Goal: Task Accomplishment & Management: Use online tool/utility

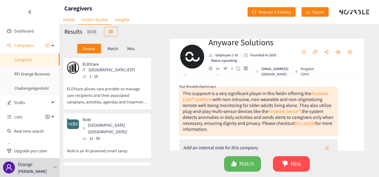
click at [104, 86] on p "ELDYcare allows care provider to manage care recipients and their associated ca…" at bounding box center [107, 93] width 81 height 26
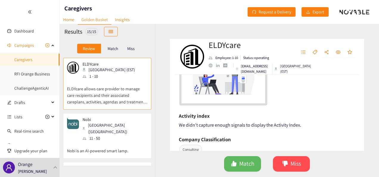
scroll to position [160, 0]
click at [302, 104] on div "[URL][DOMAIN_NAME]" at bounding box center [268, 68] width 176 height 77
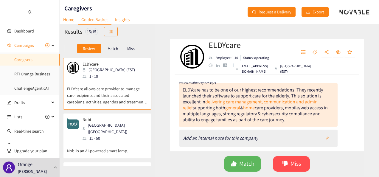
scroll to position [0, 0]
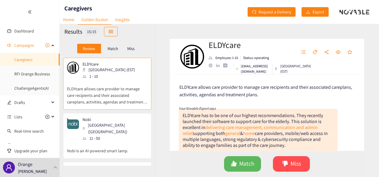
click at [126, 131] on div "Nobi Antwerpen ([GEOGRAPHIC_DATA]) 11 - 50" at bounding box center [107, 129] width 81 height 24
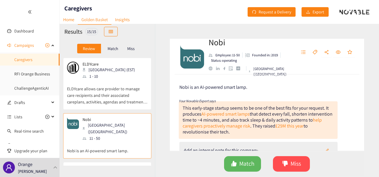
click at [204, 107] on div "This early-stage startup seems to be one of the best fits for your request. It …" at bounding box center [258, 120] width 150 height 30
drag, startPoint x: 204, startPoint y: 107, endPoint x: 194, endPoint y: 108, distance: 10.2
click at [194, 108] on div "This early-stage startup seems to be one of the best fits for your request. It …" at bounding box center [258, 120] width 150 height 30
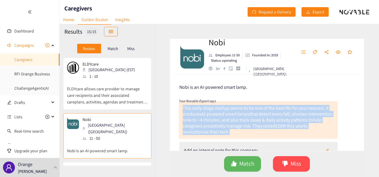
click at [194, 108] on div "This early-stage startup seems to be one of the best fits for your request. It …" at bounding box center [258, 120] width 150 height 30
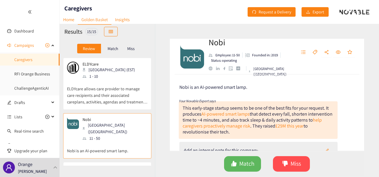
click at [278, 96] on div "Nobi is an AI-powered smart lamp. Your Novable Expert says This early-stage sta…" at bounding box center [267, 113] width 194 height 76
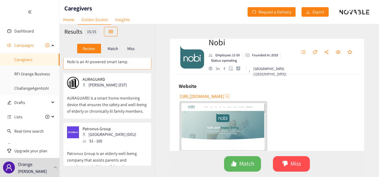
scroll to position [89, 0]
click at [127, 89] on p "AURAGUARD is a smart home monitoring device that ensures the safety and well-be…" at bounding box center [107, 102] width 81 height 26
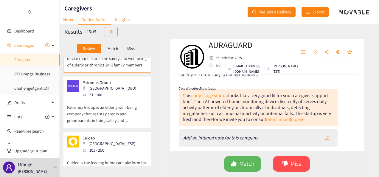
scroll to position [136, 0]
click at [116, 98] on p "Patronus Group is an elderly well-being company that assists parents and grandp…" at bounding box center [107, 111] width 81 height 26
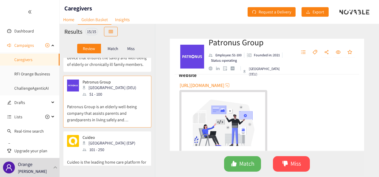
scroll to position [144, 0]
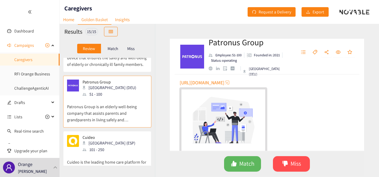
click at [225, 85] on span "[URL][DOMAIN_NAME]" at bounding box center [202, 82] width 45 height 7
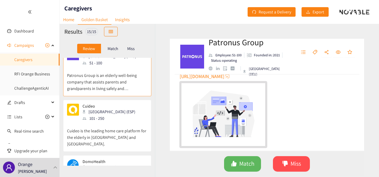
scroll to position [174, 0]
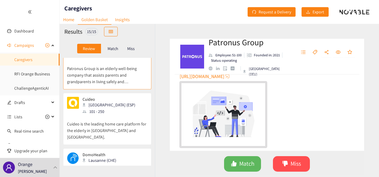
click at [120, 115] on p "Cuideo is the leading home care platform for the elderly in [GEOGRAPHIC_DATA] a…" at bounding box center [107, 128] width 81 height 26
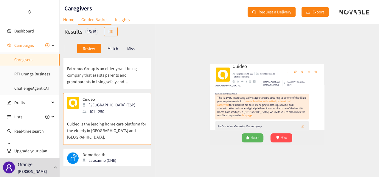
scroll to position [21, 0]
click at [224, 122] on link "this page" at bounding box center [233, 125] width 18 height 6
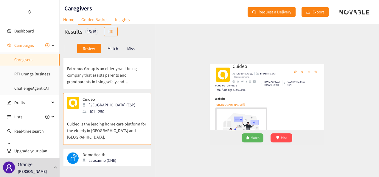
scroll to position [125, 0]
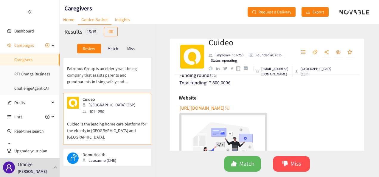
click at [210, 104] on span "[URL][DOMAIN_NAME]" at bounding box center [202, 107] width 45 height 7
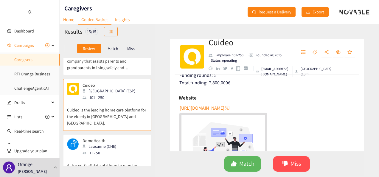
scroll to position [200, 0]
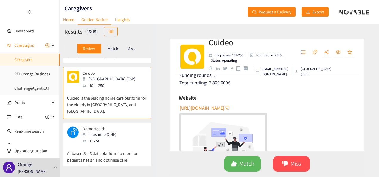
click at [113, 131] on div "Lausanne (CHE)" at bounding box center [101, 134] width 37 height 7
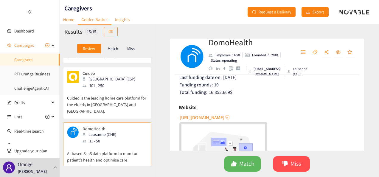
scroll to position [102, 0]
click at [211, 116] on span "[URL][DOMAIN_NAME]" at bounding box center [202, 117] width 45 height 7
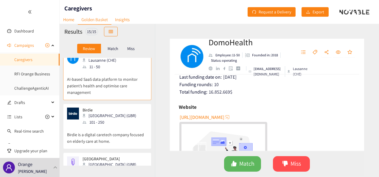
scroll to position [275, 0]
click at [126, 107] on div "Birdie London (GBR) 101 - 250" at bounding box center [107, 116] width 81 height 18
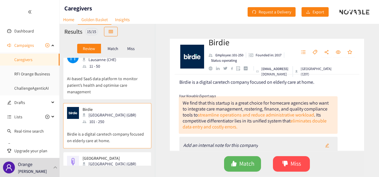
scroll to position [2, 0]
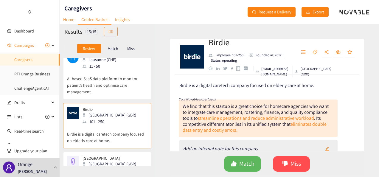
click at [344, 106] on div "Birdie is a digital caretech company focused on elderly care at home. Your Nova…" at bounding box center [267, 113] width 194 height 76
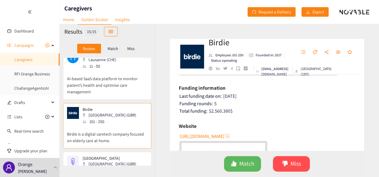
scroll to position [109, 0]
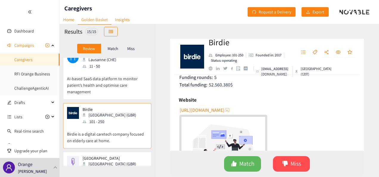
click at [197, 111] on span "[URL][DOMAIN_NAME]" at bounding box center [202, 109] width 45 height 7
click at [249, 161] on span "Match" at bounding box center [246, 163] width 15 height 9
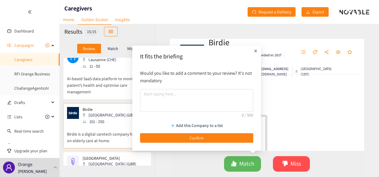
click at [287, 105] on div "[URL][DOMAIN_NAME]" at bounding box center [268, 143] width 176 height 77
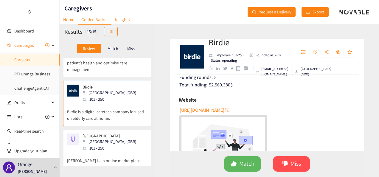
scroll to position [321, 0]
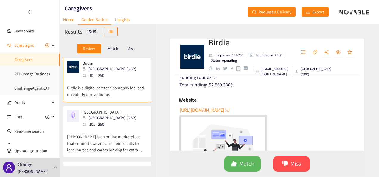
click at [116, 110] on div "[PERSON_NAME] (GBR) 101 - 250" at bounding box center [107, 119] width 81 height 18
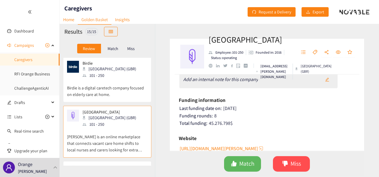
scroll to position [105, 0]
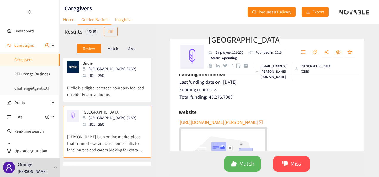
click at [228, 122] on span "[URL][DOMAIN_NAME][PERSON_NAME]" at bounding box center [219, 122] width 78 height 7
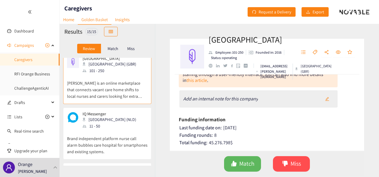
scroll to position [377, 0]
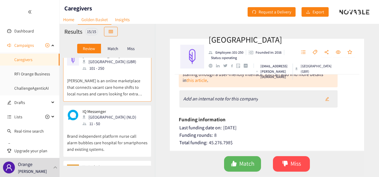
click at [119, 109] on div "IQ Messenger Dordrecht (NLD) 11 - 50" at bounding box center [107, 118] width 81 height 18
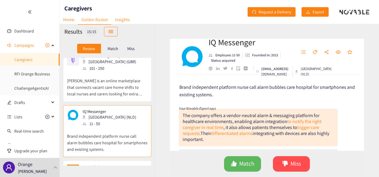
scroll to position [330, 0]
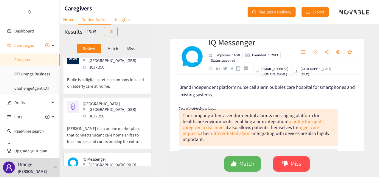
click at [116, 103] on div "[PERSON_NAME] (GBR) 101 - 250" at bounding box center [107, 110] width 81 height 18
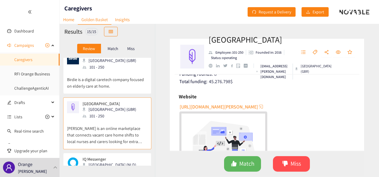
scroll to position [121, 0]
click at [214, 107] on span "[URL][DOMAIN_NAME][PERSON_NAME]" at bounding box center [219, 106] width 78 height 7
click at [117, 157] on div "IQ Messenger Dordrecht (NLD) 11 - 50" at bounding box center [107, 166] width 81 height 18
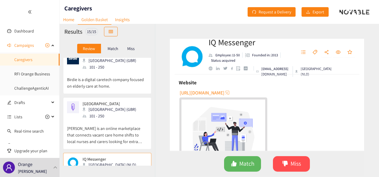
scroll to position [127, 0]
click at [221, 92] on span "[URL][DOMAIN_NAME]" at bounding box center [202, 92] width 45 height 7
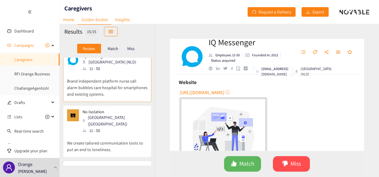
scroll to position [442, 0]
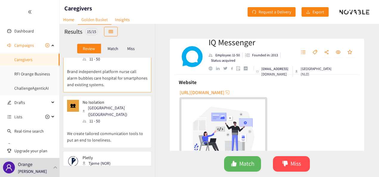
click at [128, 100] on div "No Isolation [GEOGRAPHIC_DATA] ([GEOGRAPHIC_DATA]) 11 - 50" at bounding box center [107, 112] width 81 height 24
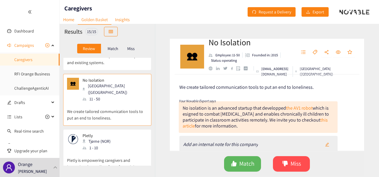
scroll to position [464, 0]
click at [108, 145] on div "1 - 10" at bounding box center [99, 148] width 32 height 7
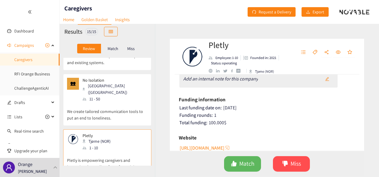
scroll to position [96, 0]
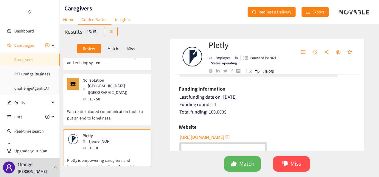
click at [218, 136] on span "[URL][DOMAIN_NAME]" at bounding box center [202, 137] width 45 height 7
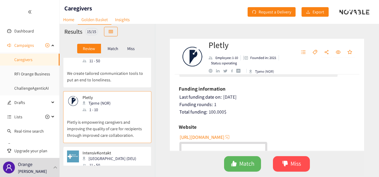
scroll to position [549, 0]
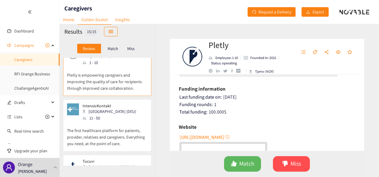
click at [122, 103] on div "IntensivKontakt Berlin (DEU) 11 - 50" at bounding box center [107, 112] width 81 height 18
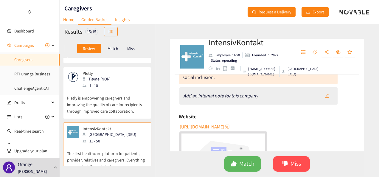
scroll to position [74, 0]
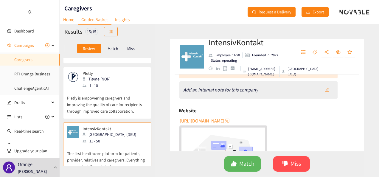
click at [219, 119] on span "[URL][DOMAIN_NAME]" at bounding box center [202, 120] width 45 height 7
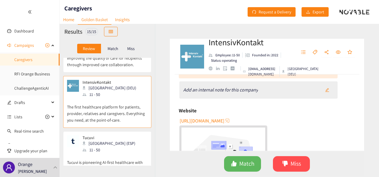
scroll to position [612, 0]
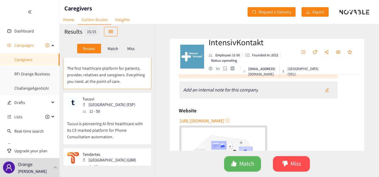
click at [132, 97] on div "Tucuvi Madrid (ESP) 11 - 50" at bounding box center [107, 106] width 81 height 18
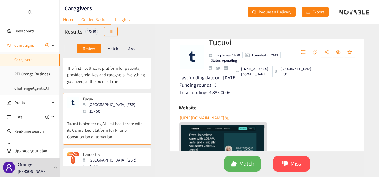
scroll to position [109, 0]
click at [205, 117] on span "[URL][DOMAIN_NAME]" at bounding box center [202, 117] width 45 height 7
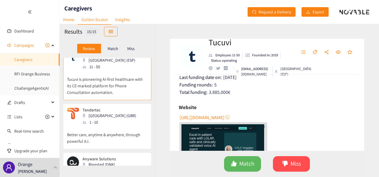
scroll to position [656, 0]
click at [118, 107] on div "Tendertec Cardiff (GBR) 1 - 10" at bounding box center [107, 116] width 81 height 18
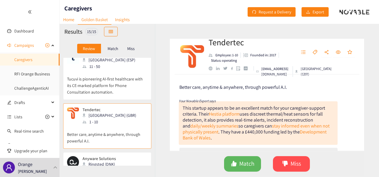
click at [253, 131] on div "This startup appears to be an excellent match for your caregiver-support criter…" at bounding box center [256, 123] width 147 height 36
click at [345, 95] on div "Better care, anytime & anywhere, through powerful A.I. Your Novable Expert says…" at bounding box center [267, 113] width 194 height 76
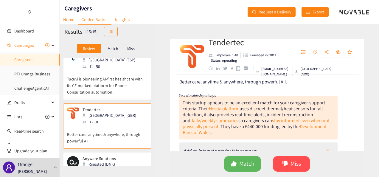
click at [278, 110] on div "This startup appears to be an excellent match for your caregiver-support criter…" at bounding box center [256, 118] width 147 height 36
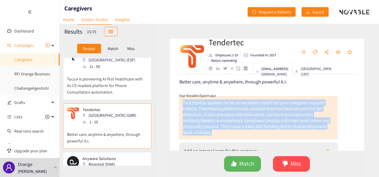
click at [278, 110] on div "This startup appears to be an excellent match for your caregiver-support criter…" at bounding box center [256, 118] width 147 height 36
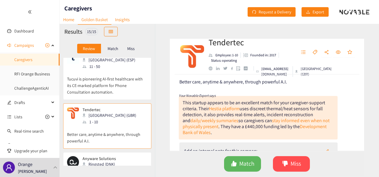
drag, startPoint x: 278, startPoint y: 110, endPoint x: 346, endPoint y: 92, distance: 69.9
click at [346, 92] on div "Better care, anytime & anywhere, through powerful A.I. Your Novable Expert says…" at bounding box center [267, 113] width 194 height 76
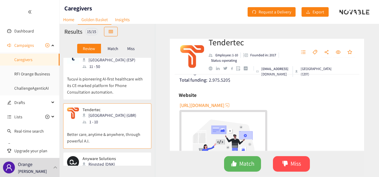
scroll to position [120, 0]
click at [213, 103] on span "[URL][DOMAIN_NAME]" at bounding box center [202, 105] width 45 height 7
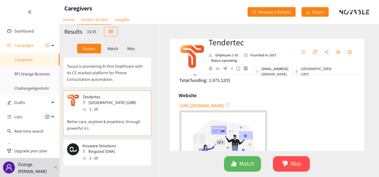
click at [128, 143] on div "Anyware Solutions Ringsted (DNK) 1 - 10" at bounding box center [107, 152] width 81 height 18
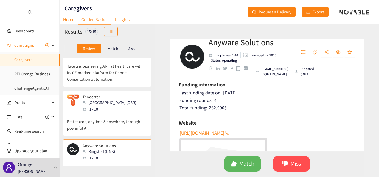
scroll to position [117, 0]
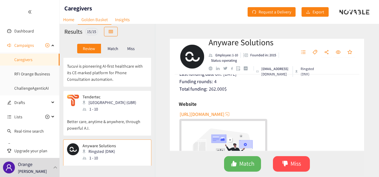
click at [216, 112] on span "[URL][DOMAIN_NAME]" at bounding box center [202, 114] width 45 height 7
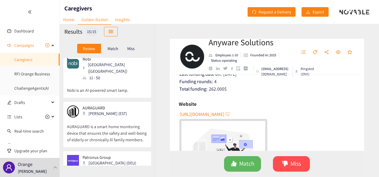
scroll to position [0, 0]
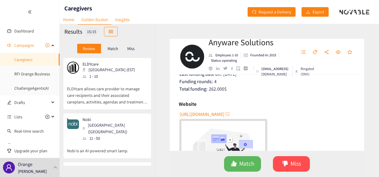
click at [120, 76] on div "ELDYcare Tallinn (EST) 1 - 10" at bounding box center [107, 71] width 81 height 18
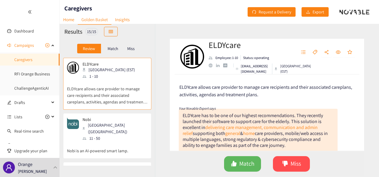
click at [209, 30] on div "ELDYcare Employee: 1-10 Status: operating [EMAIL_ADDRESS][DOMAIN_NAME] [GEOGRAP…" at bounding box center [267, 100] width 224 height 153
click at [142, 76] on div "ELDYcare Tallinn (EST) 1 - 10" at bounding box center [107, 71] width 81 height 18
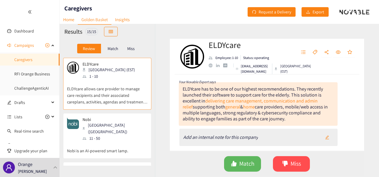
scroll to position [27, 0]
click at [283, 110] on div "ELDYcare has to be one of our highest recommendations. They recently launched t…" at bounding box center [255, 104] width 145 height 36
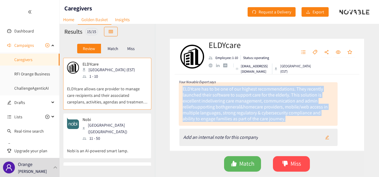
drag, startPoint x: 283, startPoint y: 110, endPoint x: 312, endPoint y: 118, distance: 29.7
click at [312, 118] on div "ELDYcare has to be one of our highest recommendations. They recently launched t…" at bounding box center [258, 104] width 159 height 44
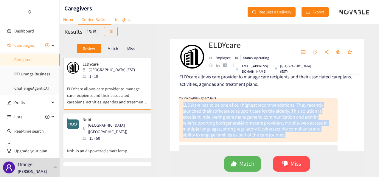
scroll to position [10, 0]
click at [241, 158] on button "Match" at bounding box center [242, 164] width 37 height 16
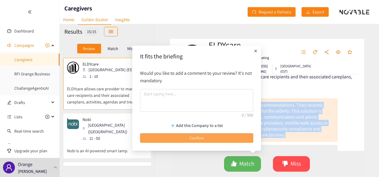
click at [203, 134] on button "Confirm" at bounding box center [196, 138] width 113 height 10
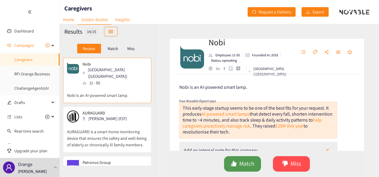
click at [244, 160] on span "Match" at bounding box center [246, 163] width 15 height 9
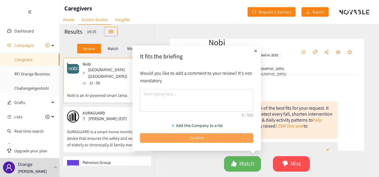
click at [226, 133] on button "Confirm" at bounding box center [196, 138] width 113 height 10
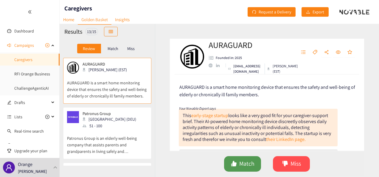
click at [240, 168] on span "Match" at bounding box center [246, 163] width 15 height 9
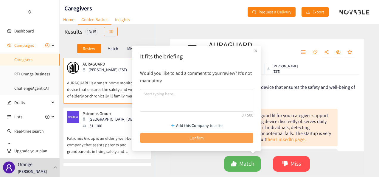
click at [227, 140] on button "Confirm" at bounding box center [196, 138] width 113 height 10
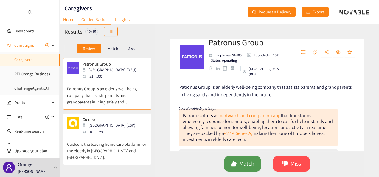
click at [246, 162] on span "Match" at bounding box center [246, 163] width 15 height 9
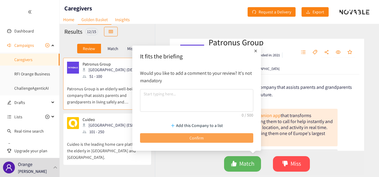
click at [234, 138] on button "Confirm" at bounding box center [196, 138] width 113 height 10
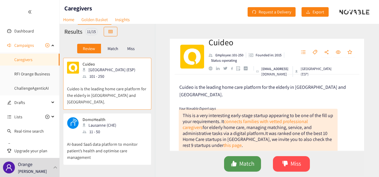
click at [249, 163] on span "Match" at bounding box center [246, 163] width 15 height 9
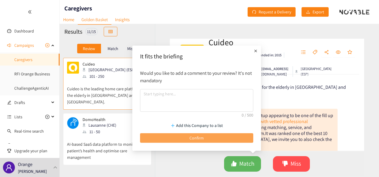
click at [236, 142] on button "Confirm" at bounding box center [196, 138] width 113 height 10
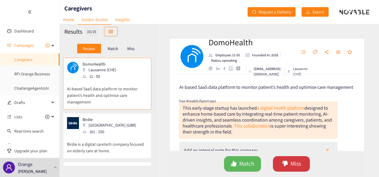
click at [298, 163] on span "Miss" at bounding box center [296, 163] width 10 height 9
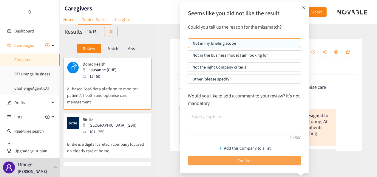
click at [256, 161] on button "Confirm" at bounding box center [244, 161] width 113 height 10
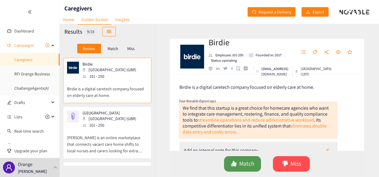
click at [246, 161] on span "Match" at bounding box center [246, 163] width 15 height 9
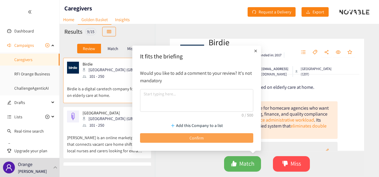
click at [229, 134] on button "Confirm" at bounding box center [196, 138] width 113 height 10
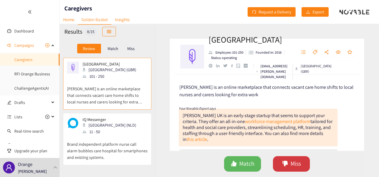
click at [296, 162] on span "Miss" at bounding box center [296, 163] width 10 height 9
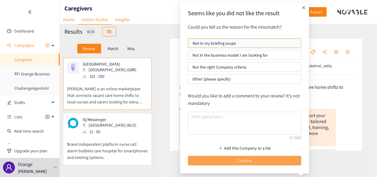
click at [245, 162] on span "Confirm" at bounding box center [244, 160] width 14 height 7
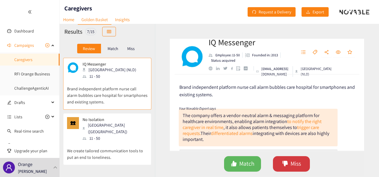
click at [298, 160] on span "Miss" at bounding box center [296, 163] width 10 height 9
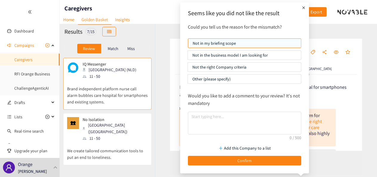
click at [256, 56] on p "Not in the business model I am looking for" at bounding box center [244, 55] width 104 height 9
click at [188, 57] on input "Not in the business model I am looking for" at bounding box center [188, 57] width 0 height 0
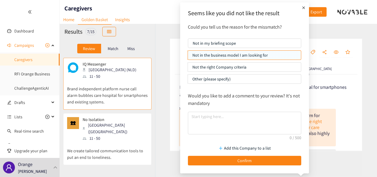
click at [245, 165] on div "Add this Company to a list Confirm" at bounding box center [244, 154] width 119 height 30
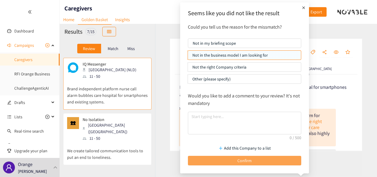
click at [246, 162] on span "Confirm" at bounding box center [244, 160] width 14 height 7
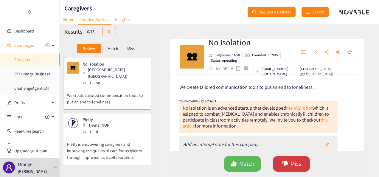
click at [297, 162] on span "Miss" at bounding box center [296, 163] width 10 height 9
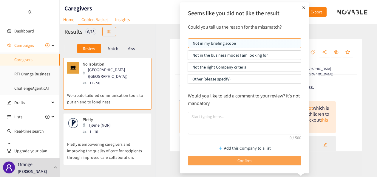
click at [287, 157] on button "Confirm" at bounding box center [244, 161] width 113 height 10
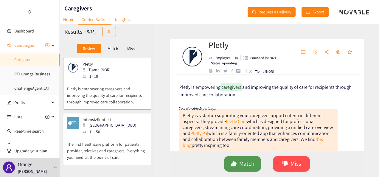
click at [236, 167] on span "like" at bounding box center [234, 164] width 6 height 7
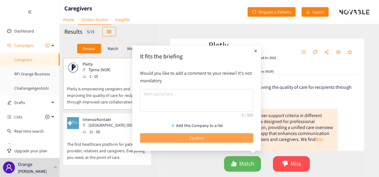
click at [224, 137] on button "Confirm" at bounding box center [196, 138] width 113 height 10
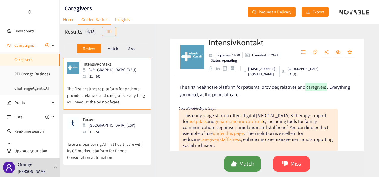
click at [251, 159] on button "Match" at bounding box center [242, 164] width 37 height 16
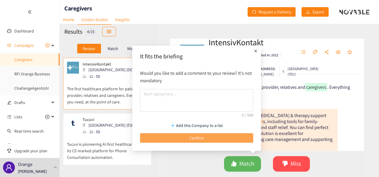
click at [233, 134] on button "Confirm" at bounding box center [196, 138] width 113 height 10
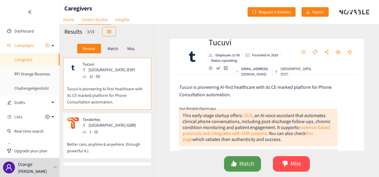
click at [247, 161] on span "Match" at bounding box center [246, 163] width 15 height 9
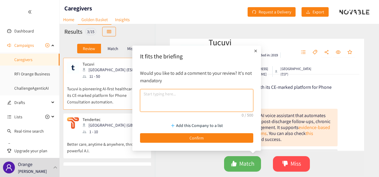
click at [208, 93] on textarea at bounding box center [196, 100] width 113 height 23
type textarea "P2"
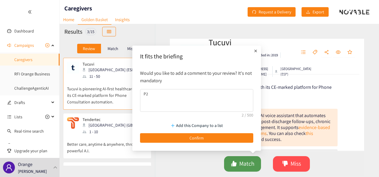
click at [244, 162] on span "Match" at bounding box center [246, 163] width 15 height 9
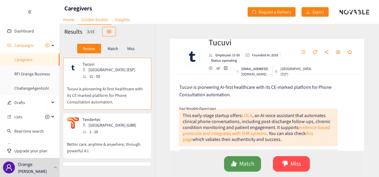
click at [244, 162] on span "Match" at bounding box center [246, 163] width 15 height 9
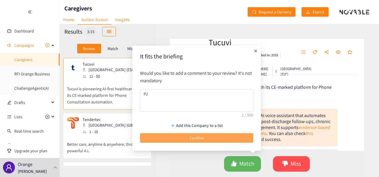
click at [214, 134] on button "Confirm" at bounding box center [196, 138] width 113 height 10
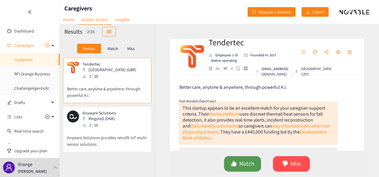
click at [248, 161] on span "Match" at bounding box center [246, 163] width 15 height 9
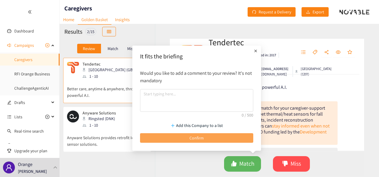
click at [222, 139] on button "Confirm" at bounding box center [196, 138] width 113 height 10
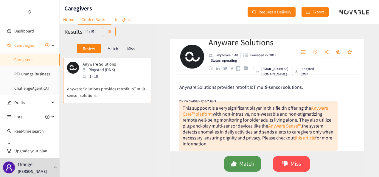
click at [246, 161] on span "Match" at bounding box center [246, 163] width 15 height 9
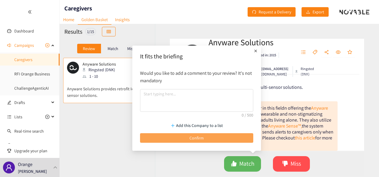
click at [210, 138] on button "Confirm" at bounding box center [196, 138] width 113 height 10
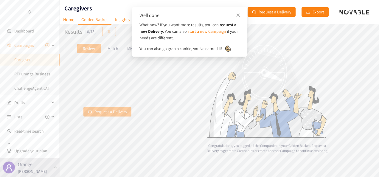
click at [139, 137] on div "Request a Delivery" at bounding box center [107, 112] width 95 height 108
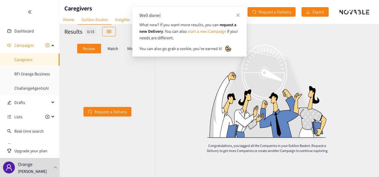
click at [327, 46] on div "Congratulations, you tagged all the Companies in your Golden Basket. Request a …" at bounding box center [267, 100] width 224 height 153
click at [238, 15] on icon "close" at bounding box center [238, 15] width 4 height 4
